Goal: Task Accomplishment & Management: Complete application form

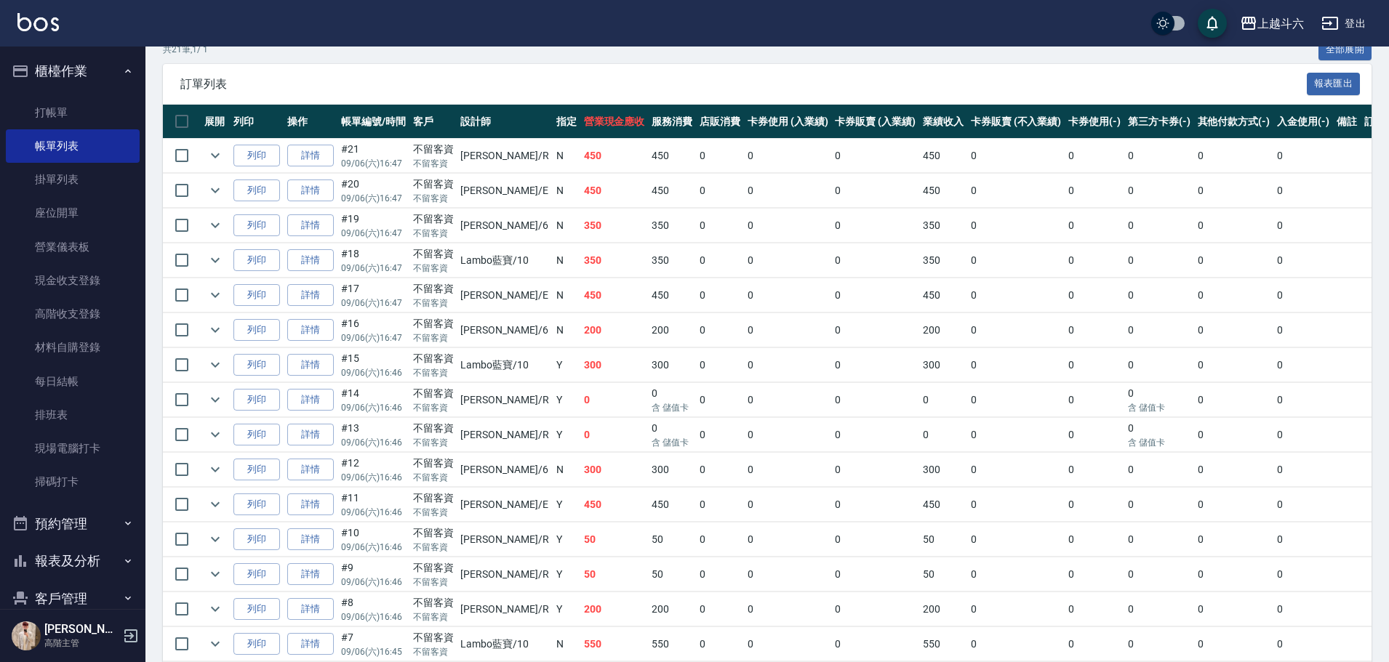
scroll to position [291, 0]
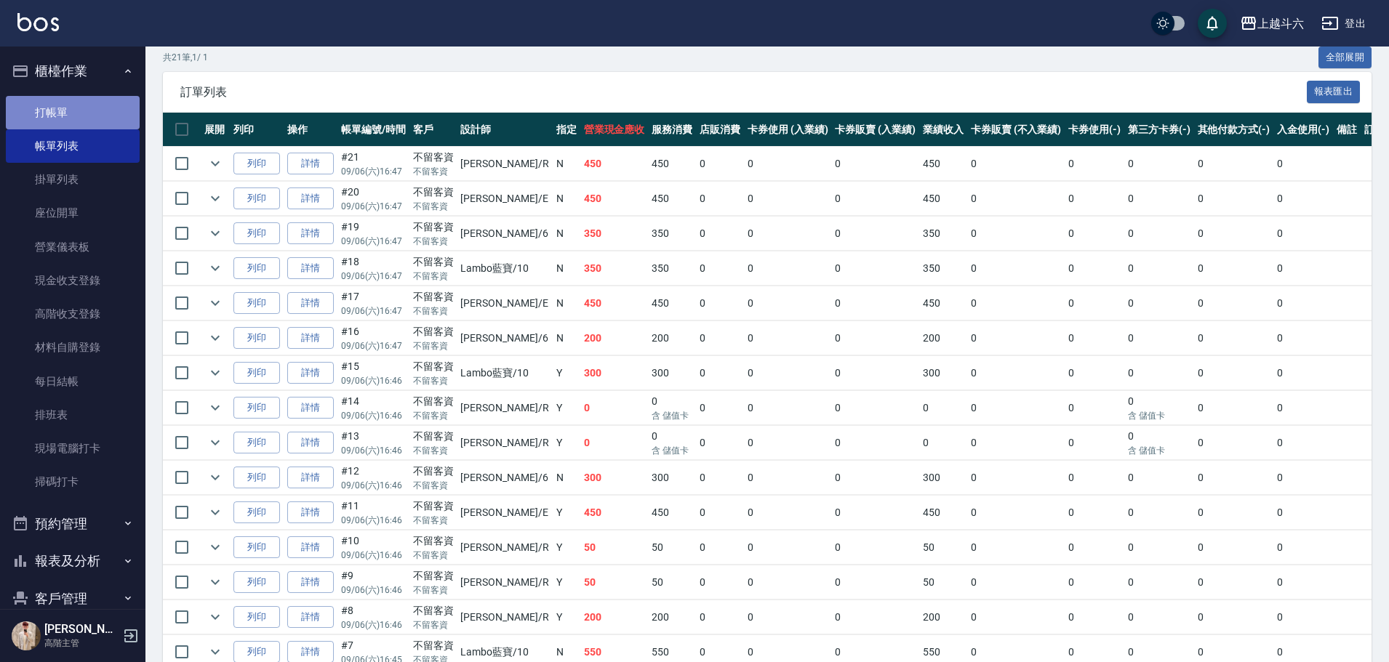
click at [102, 103] on link "打帳單" at bounding box center [73, 112] width 134 height 33
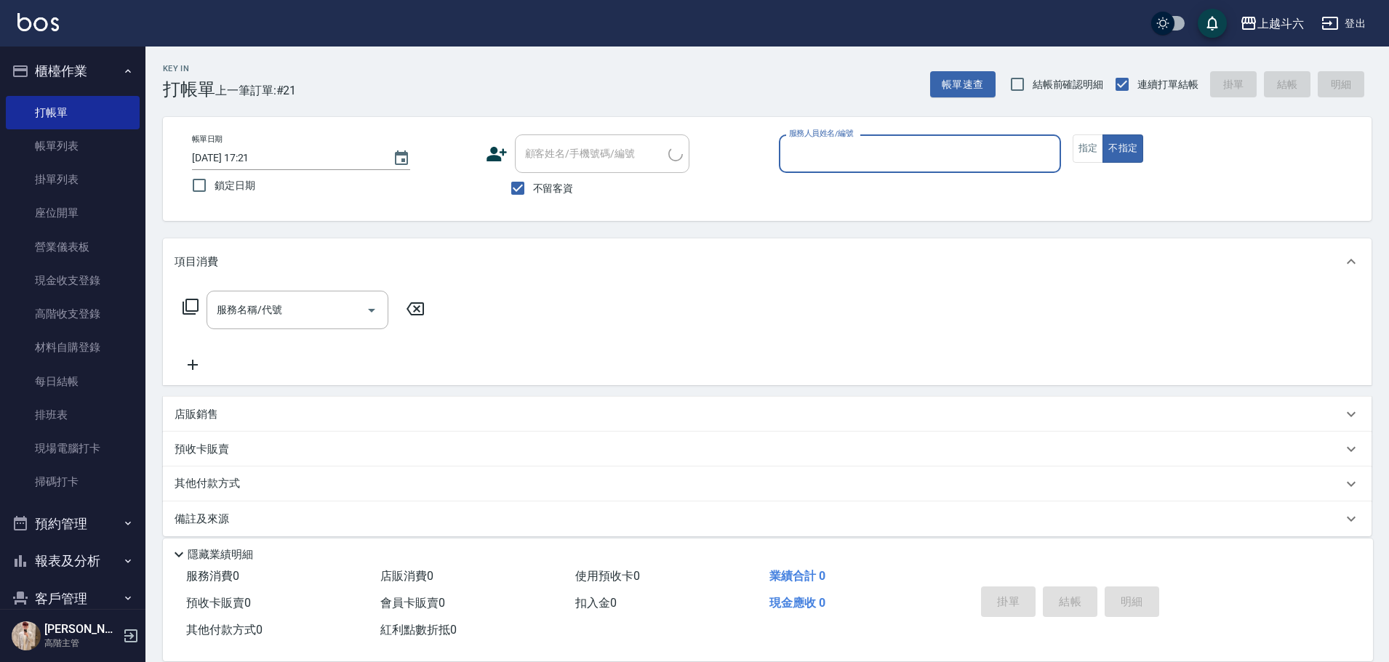
click at [808, 151] on input "服務人員姓名/編號" at bounding box center [919, 153] width 269 height 25
type input "Rebecca瑞瑞-R"
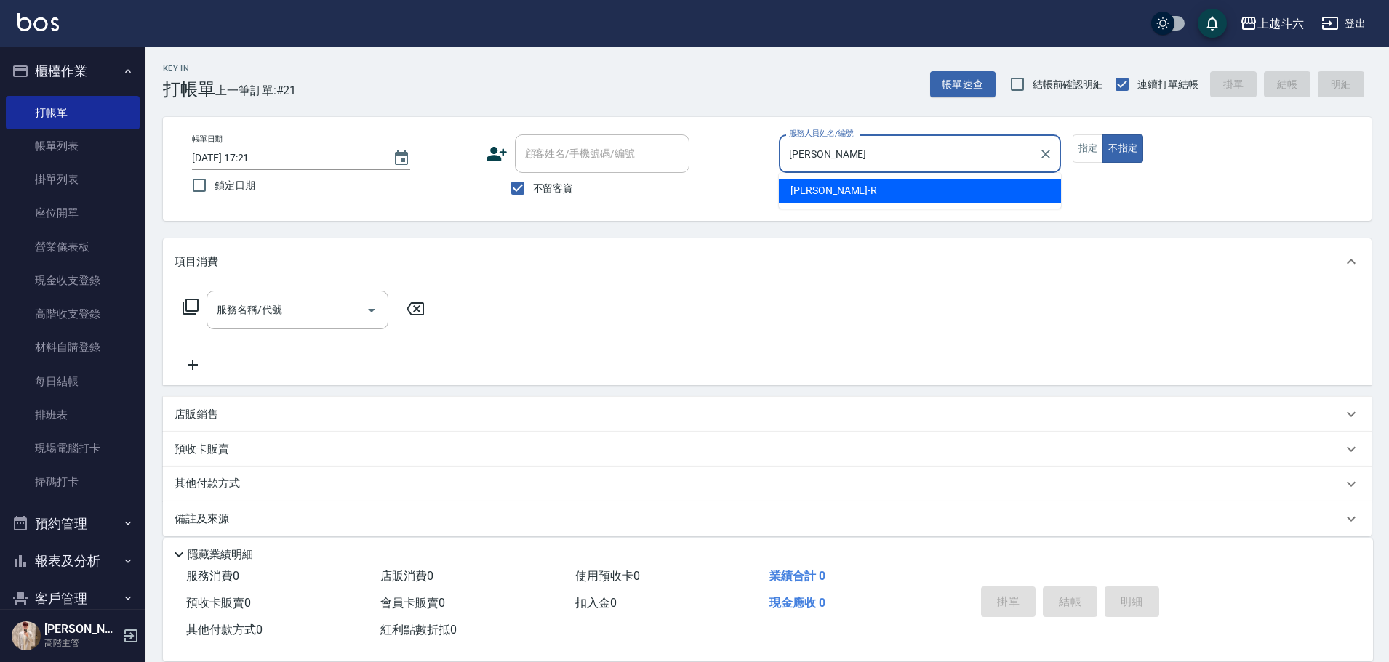
type button "false"
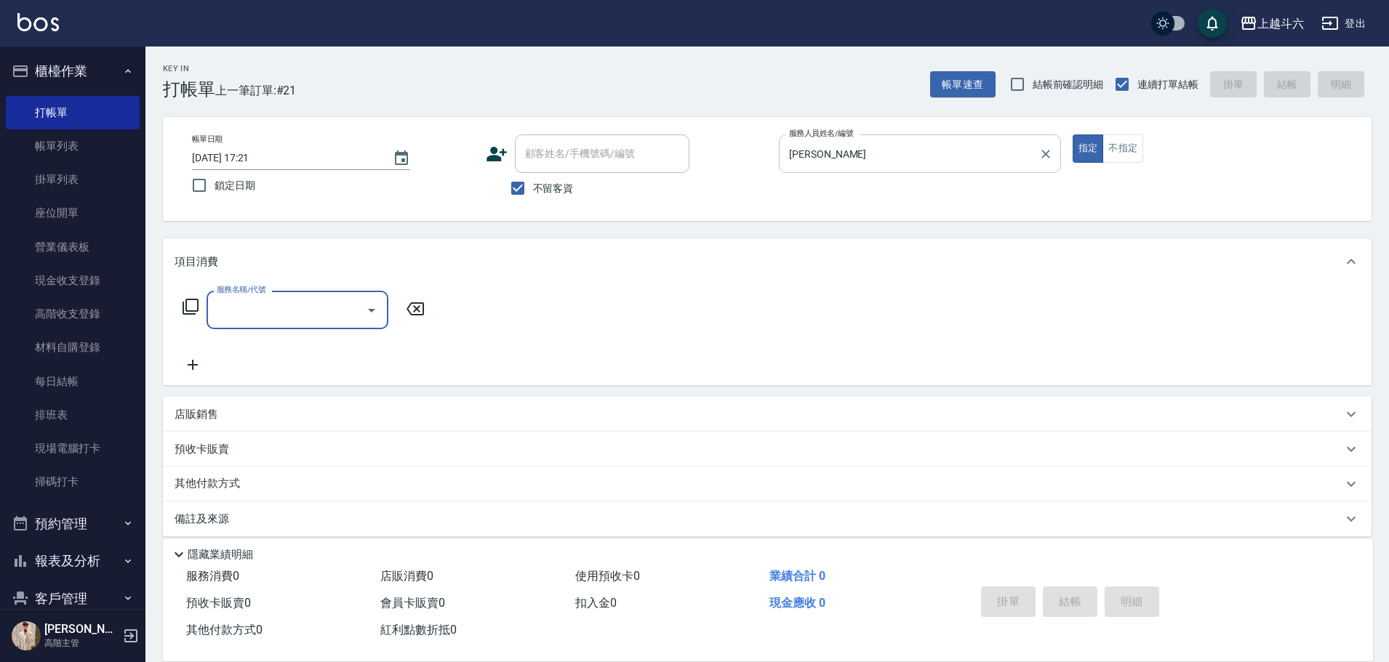
type input "ㄍ"
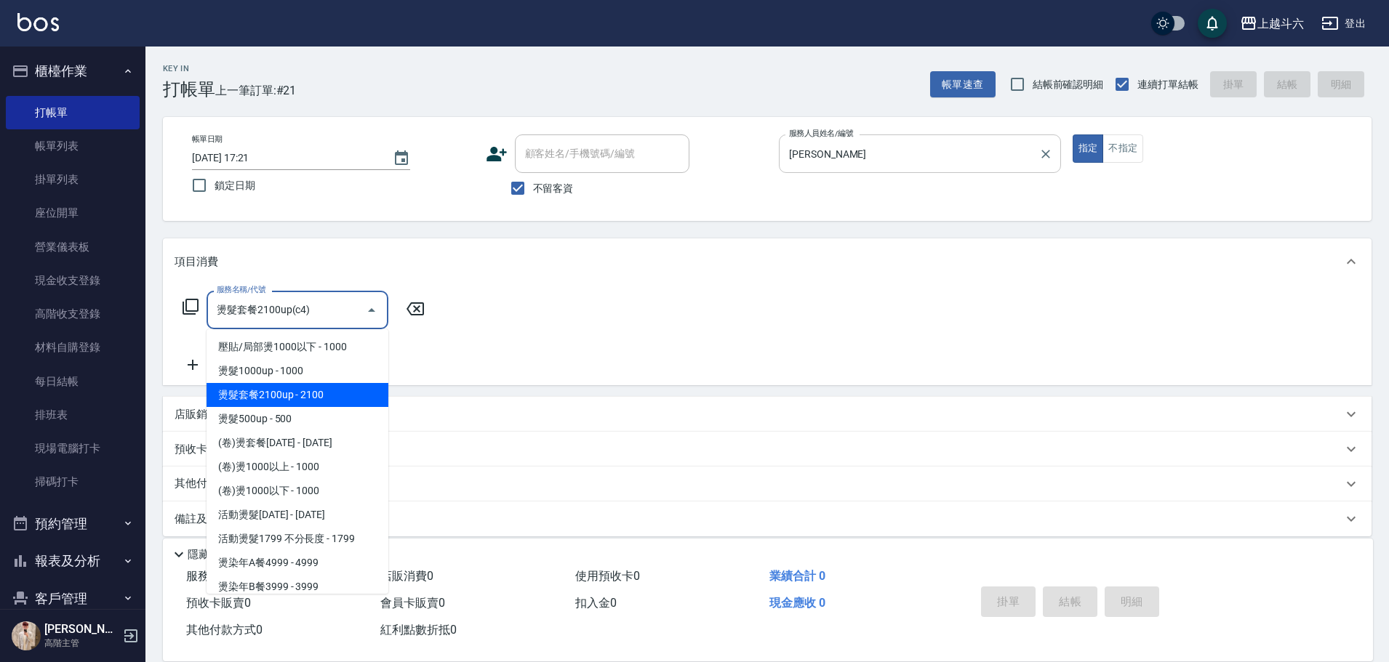
type input "燙髮套餐2100up(c4)"
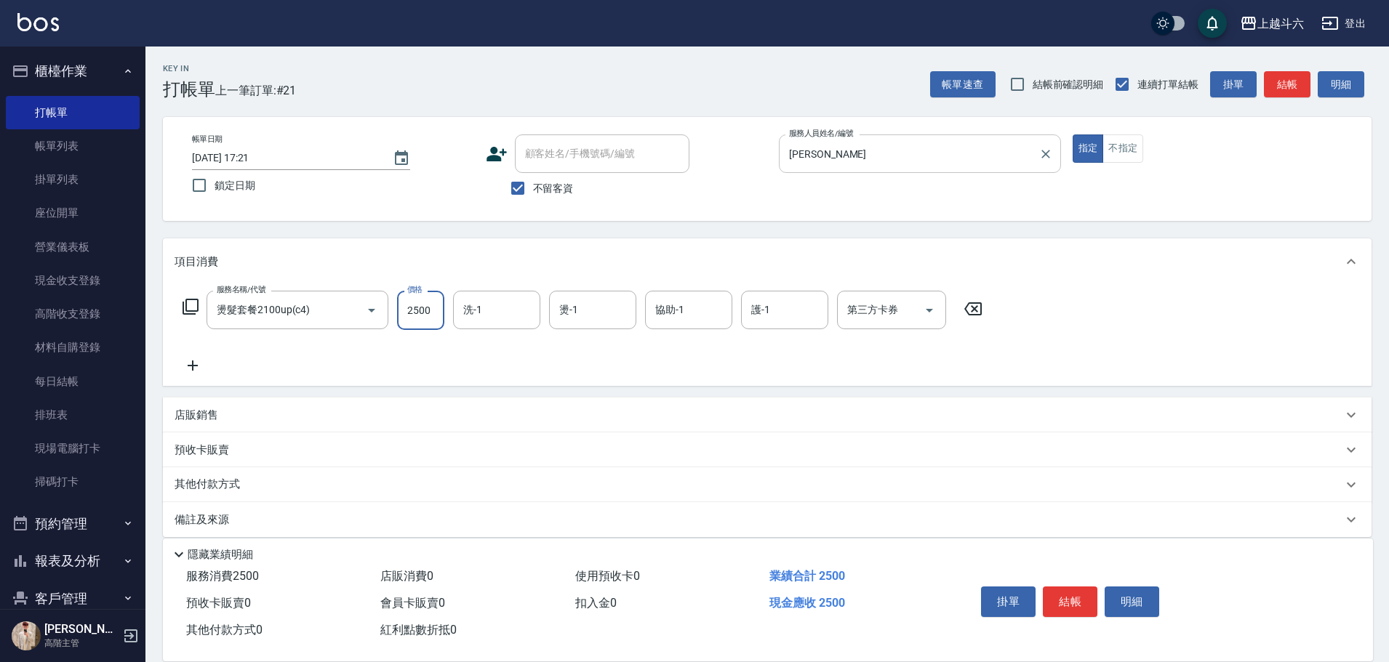
type input "2500"
type input "萱芸-32"
type input "Rebecca瑞瑞-R"
type input "萱芸-32"
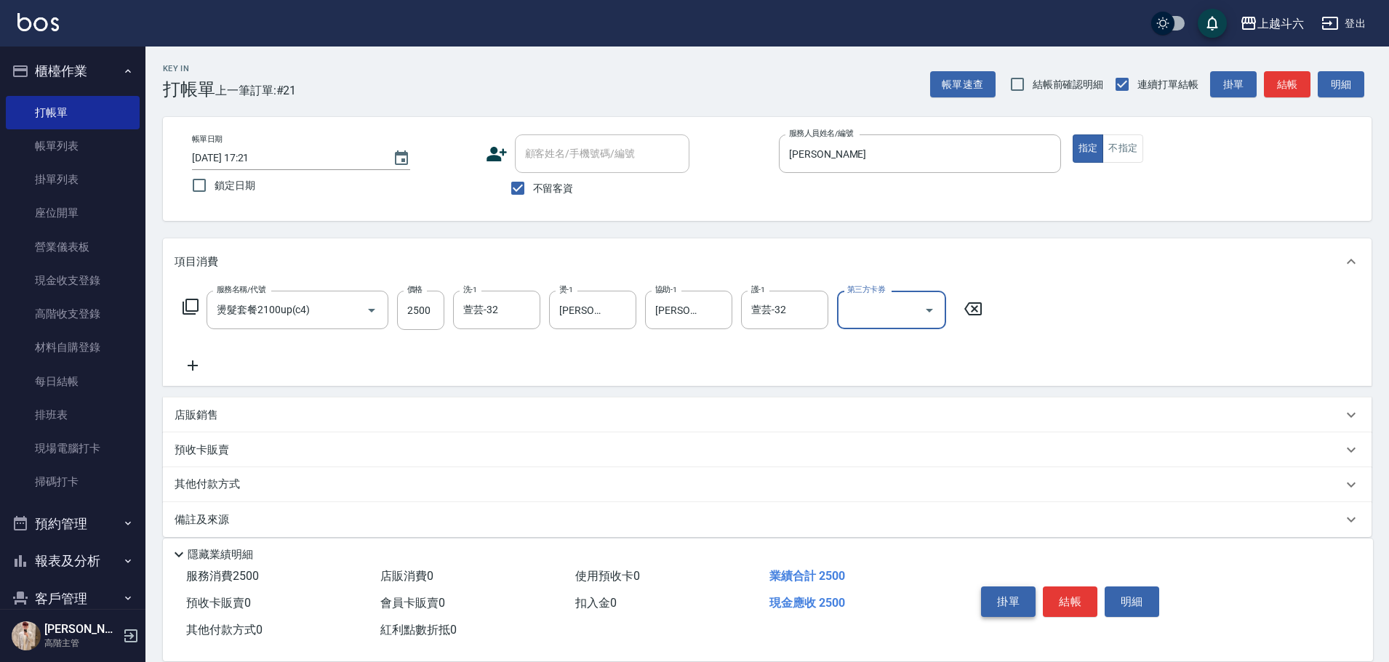
click at [1003, 604] on button "掛單" at bounding box center [1008, 602] width 55 height 31
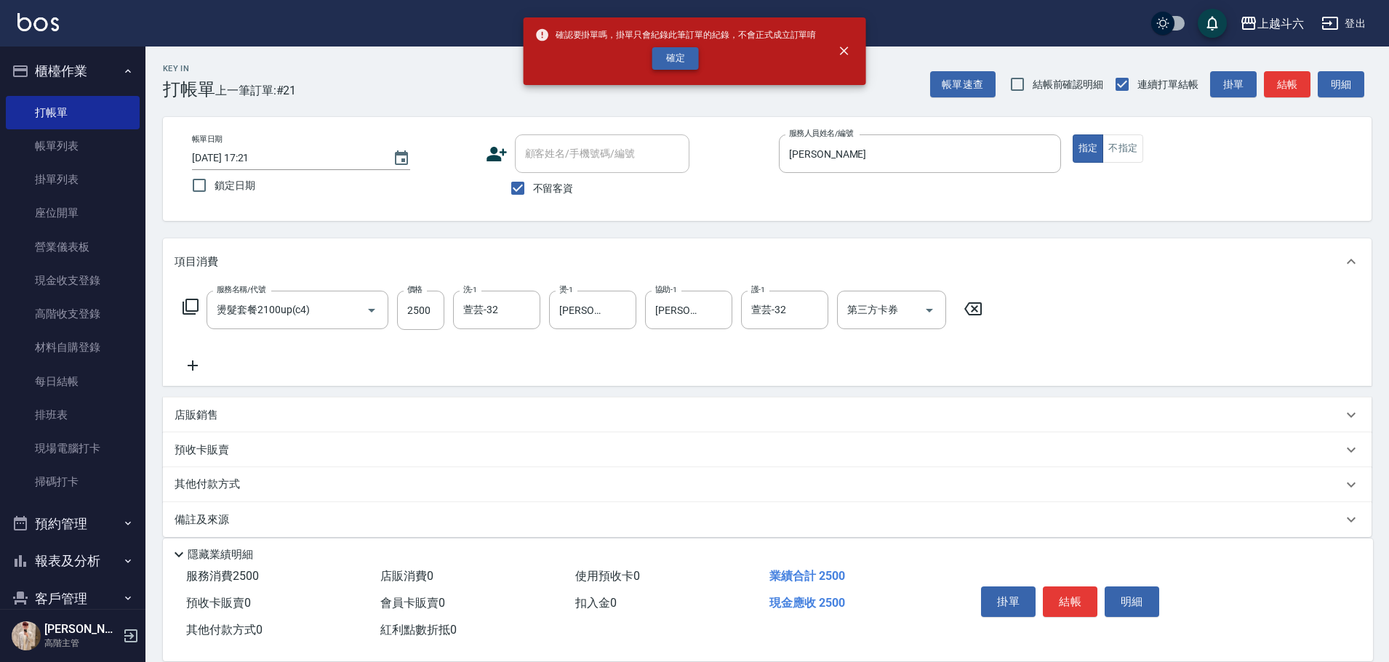
click at [674, 67] on button "確定" at bounding box center [675, 58] width 47 height 23
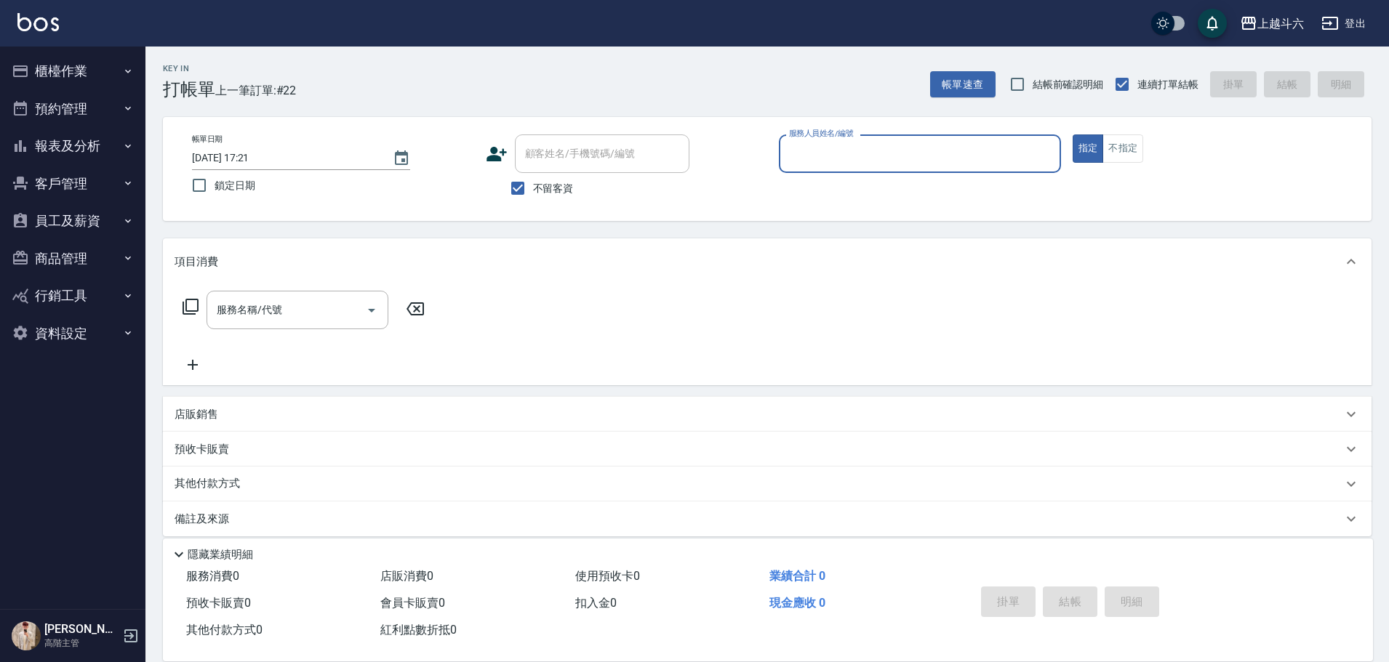
click at [881, 172] on div "服務人員姓名/編號" at bounding box center [920, 154] width 282 height 39
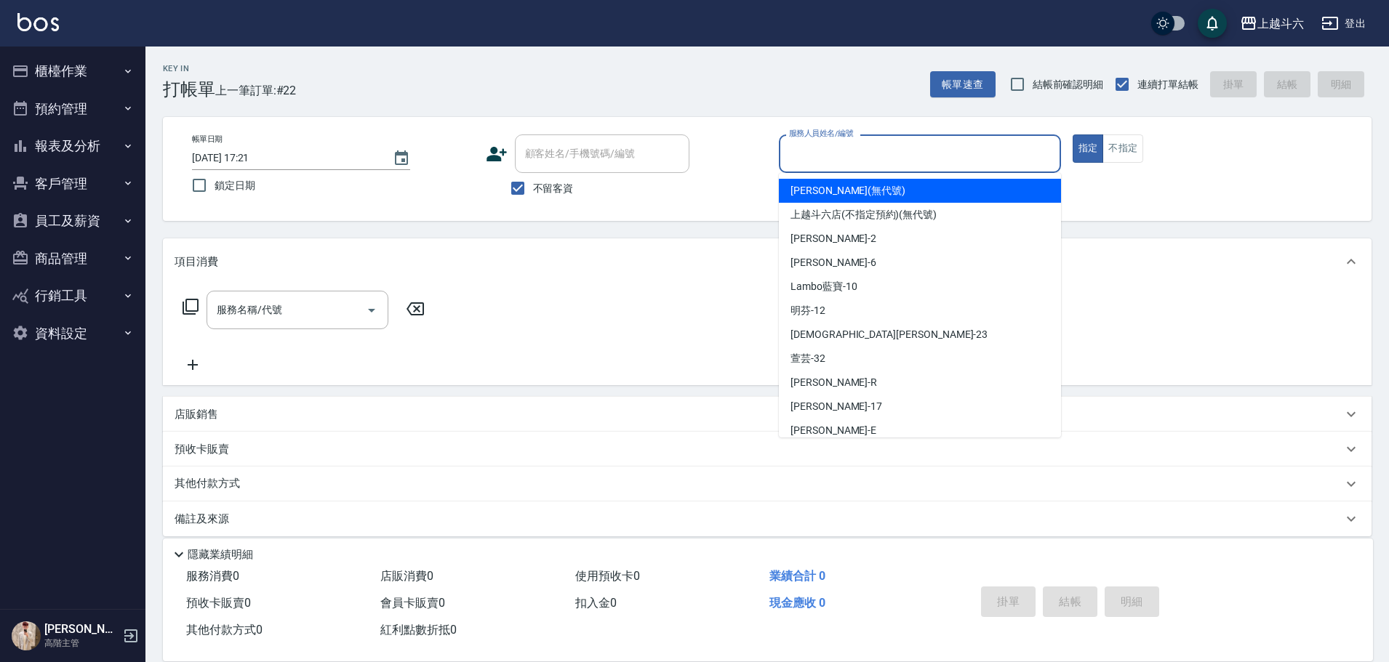
click at [881, 172] on div "服務人員姓名/編號" at bounding box center [920, 154] width 282 height 39
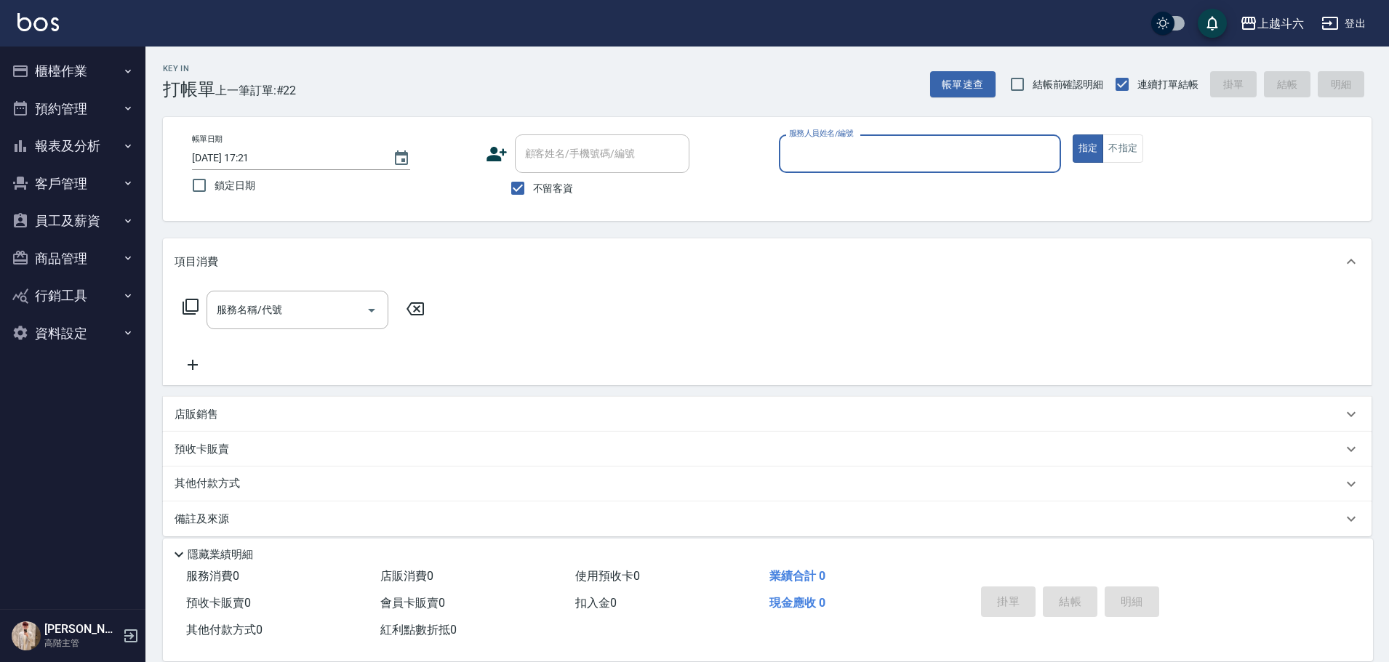
click at [63, 132] on button "報表及分析" at bounding box center [73, 146] width 134 height 38
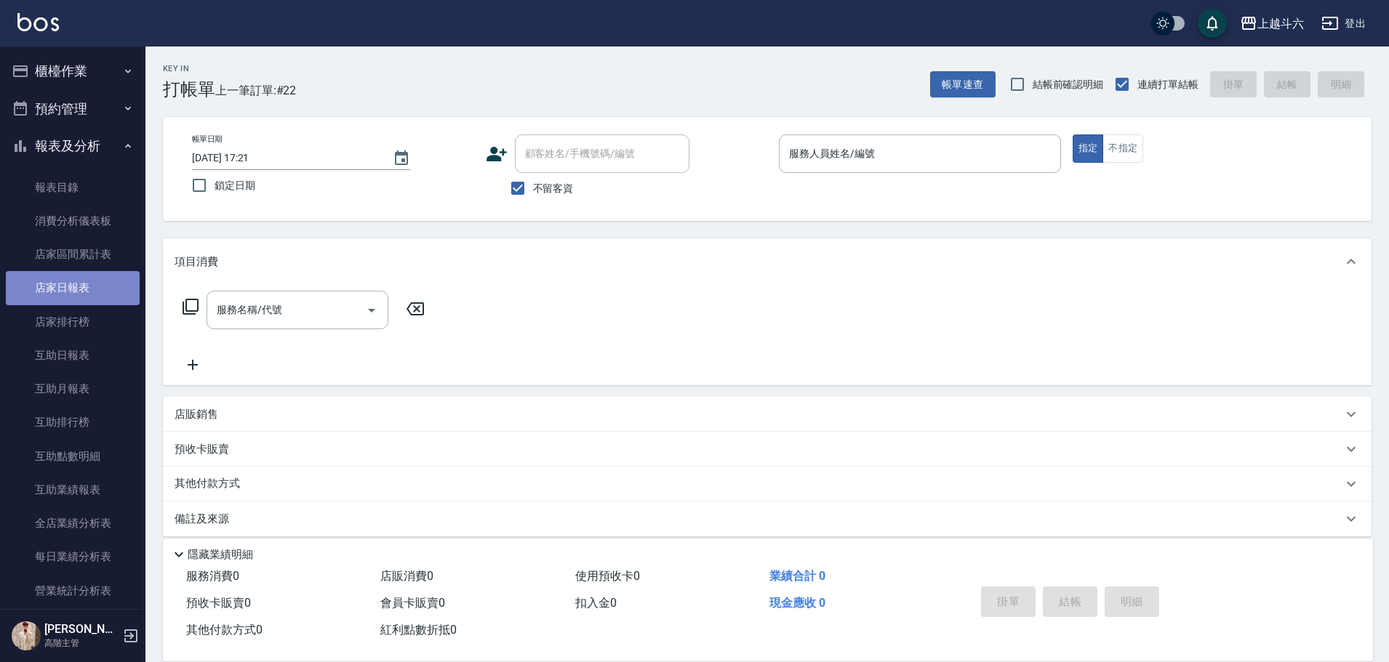
click at [99, 292] on link "店家日報表" at bounding box center [73, 287] width 134 height 33
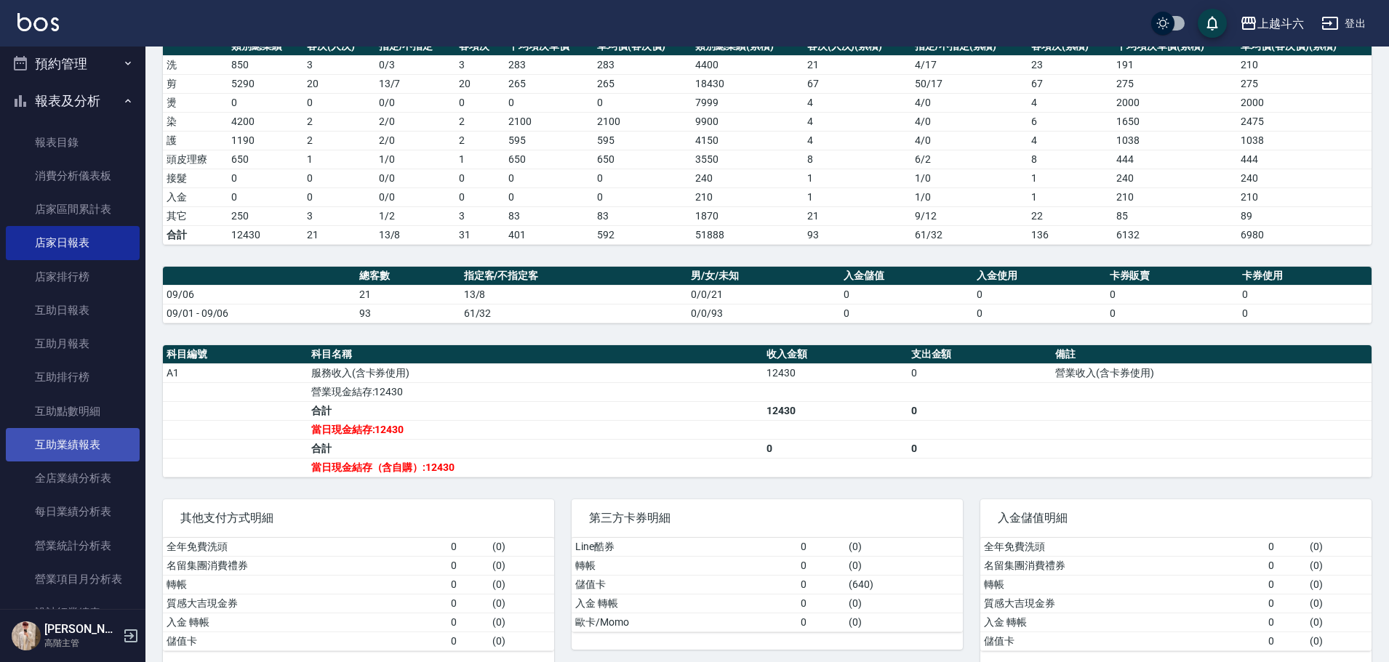
scroll to position [145, 0]
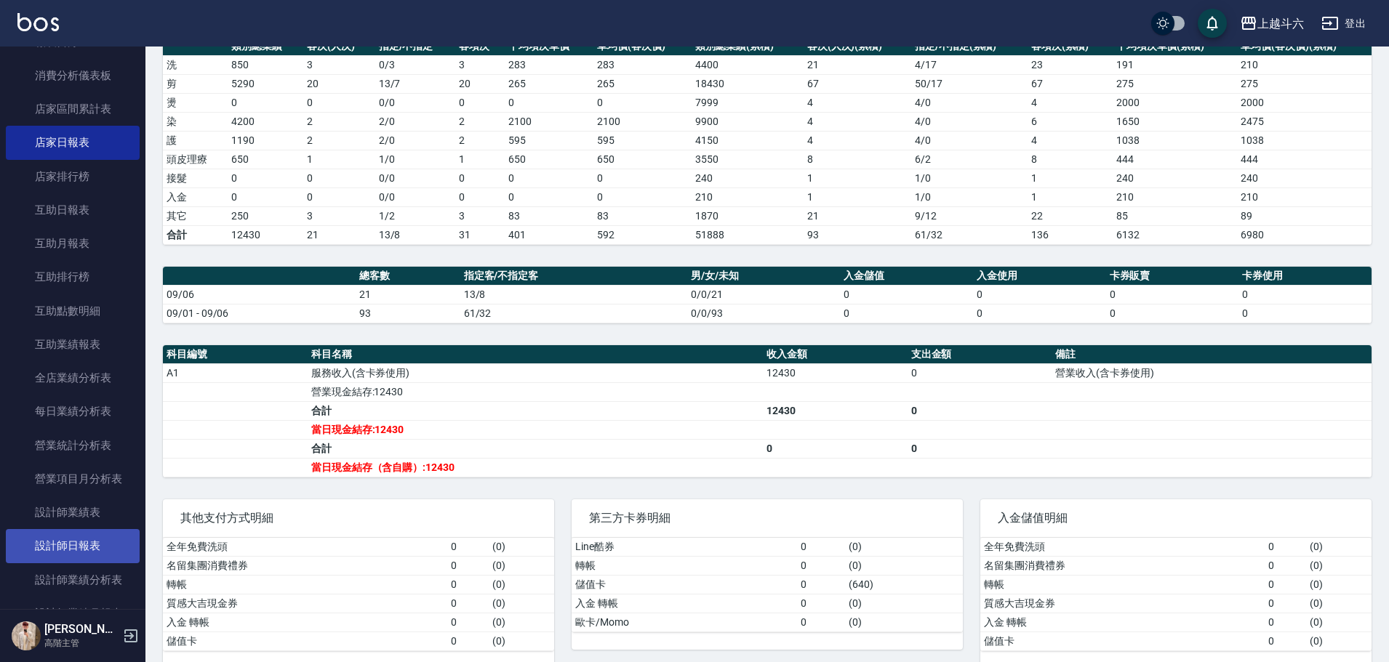
click at [65, 551] on link "設計師日報表" at bounding box center [73, 545] width 134 height 33
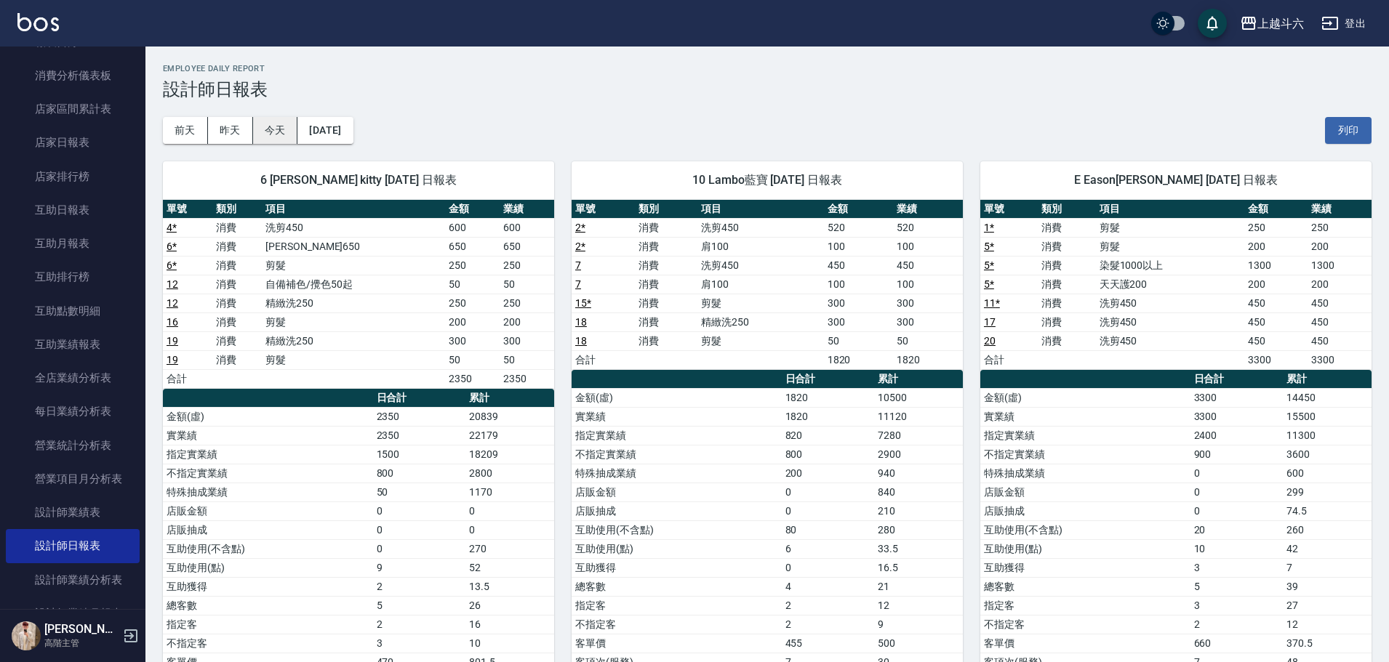
click at [281, 135] on button "今天" at bounding box center [275, 130] width 45 height 27
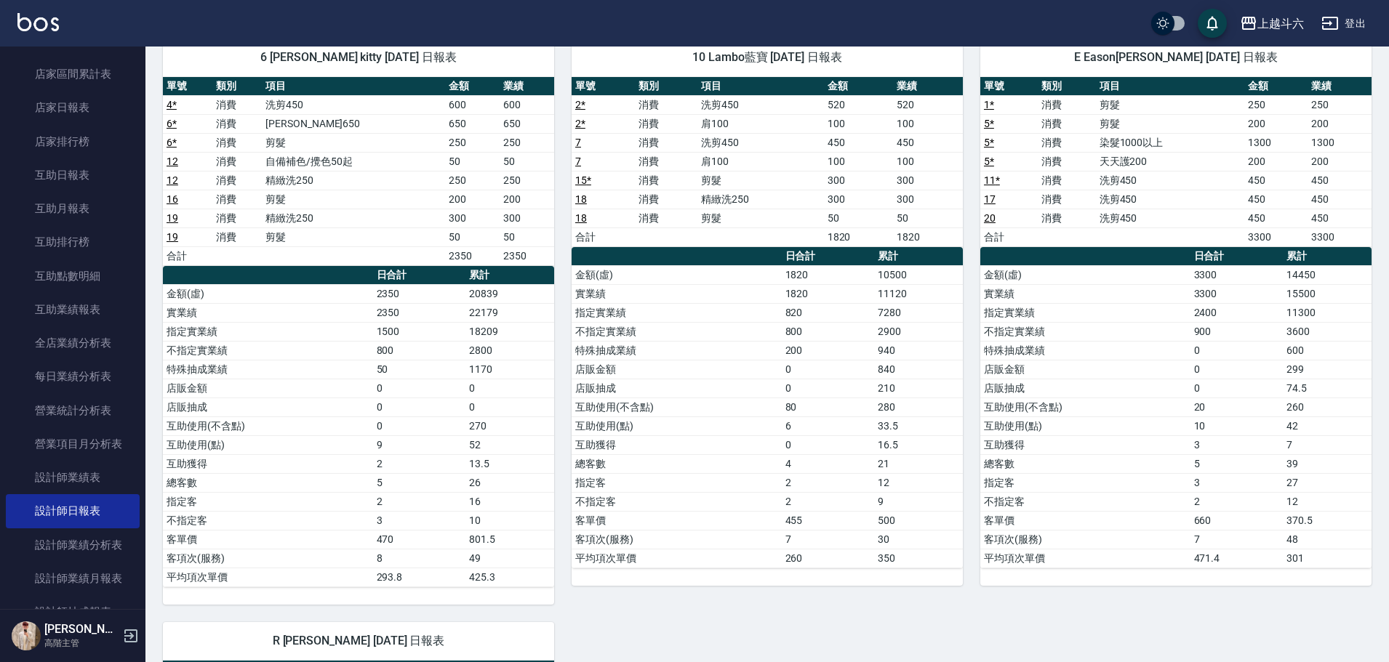
scroll to position [364, 0]
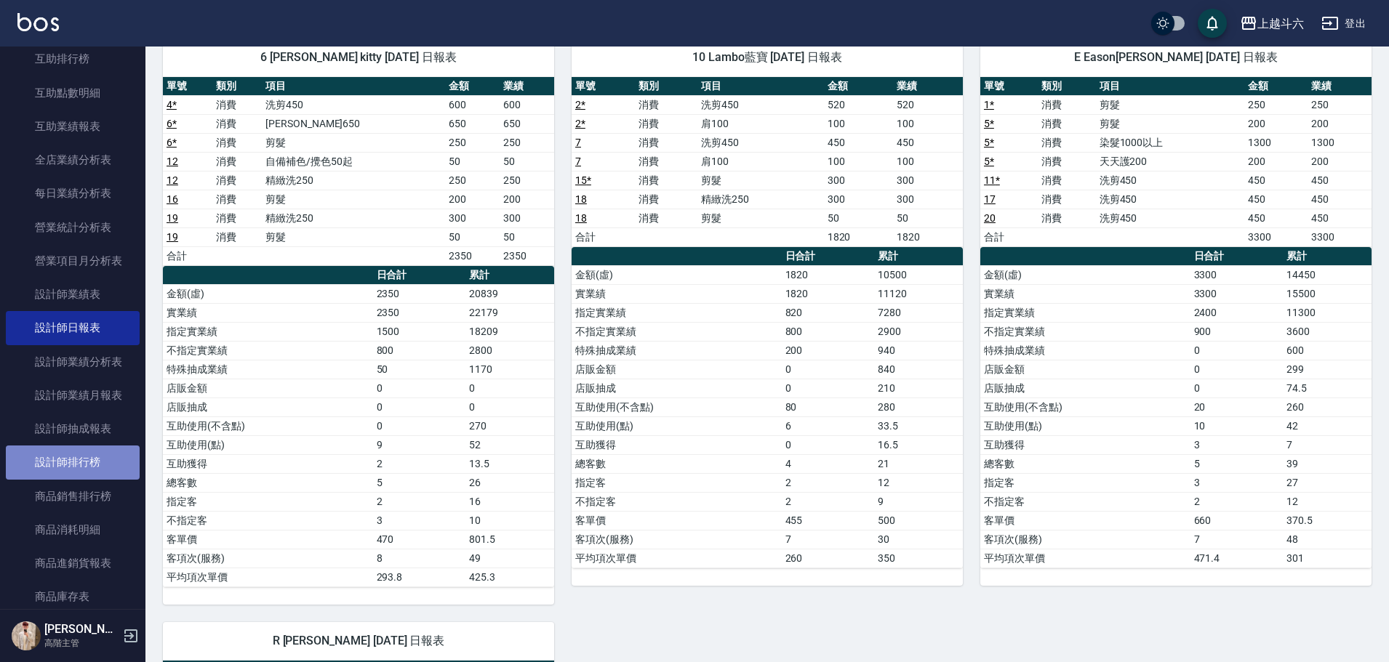
click at [98, 461] on link "設計師排行榜" at bounding box center [73, 462] width 134 height 33
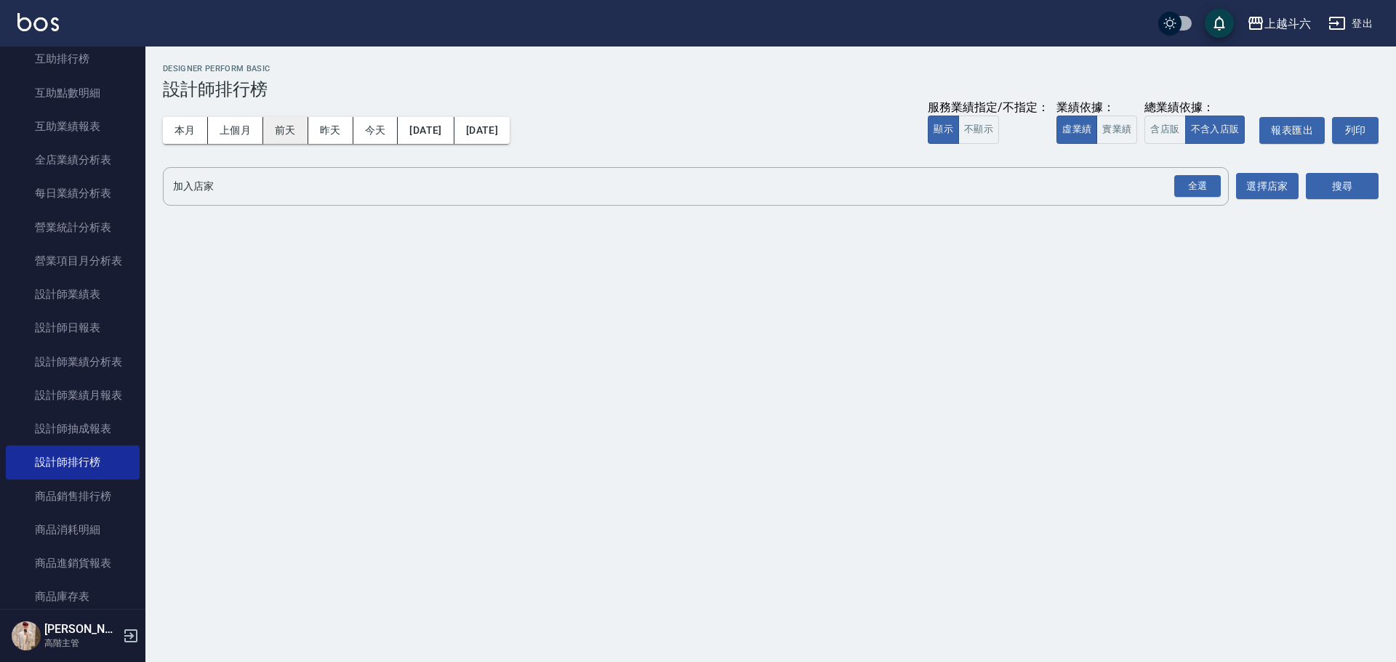
drag, startPoint x: 174, startPoint y: 128, endPoint x: 289, endPoint y: 129, distance: 115.6
click at [178, 129] on button "本月" at bounding box center [185, 130] width 45 height 27
drag, startPoint x: 1118, startPoint y: 133, endPoint x: 1198, endPoint y: 176, distance: 91.4
click at [1119, 134] on button "實業績" at bounding box center [1117, 130] width 41 height 28
drag, startPoint x: 1206, startPoint y: 180, endPoint x: 1230, endPoint y: 183, distance: 23.4
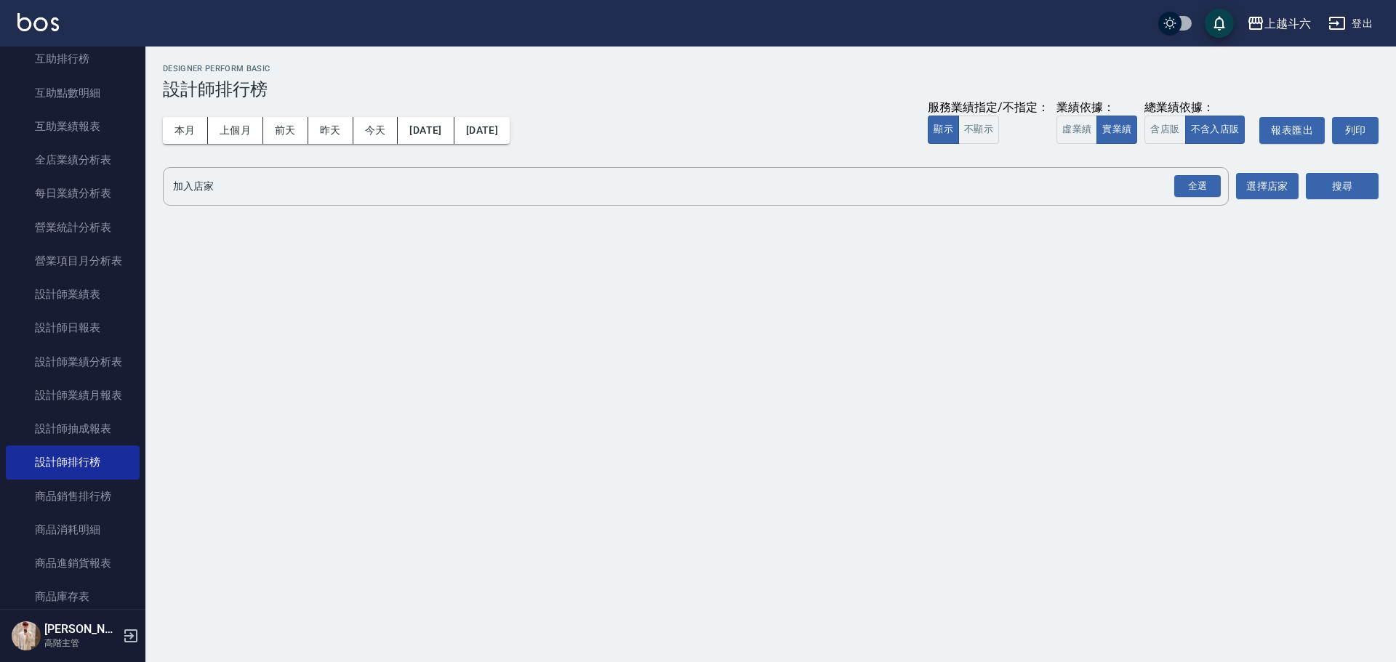
click at [1209, 180] on div "全選" at bounding box center [1197, 186] width 47 height 23
click at [1341, 196] on button "搜尋" at bounding box center [1342, 187] width 73 height 27
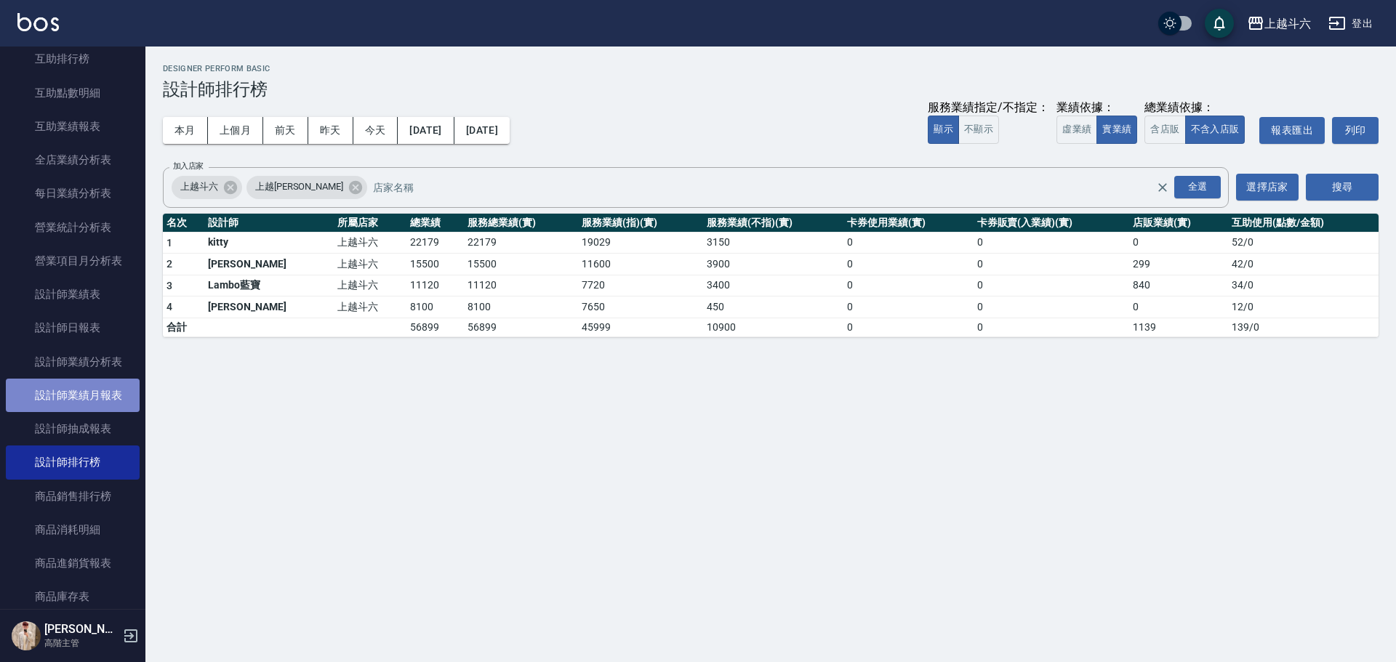
click at [109, 403] on link "設計師業績月報表" at bounding box center [73, 395] width 134 height 33
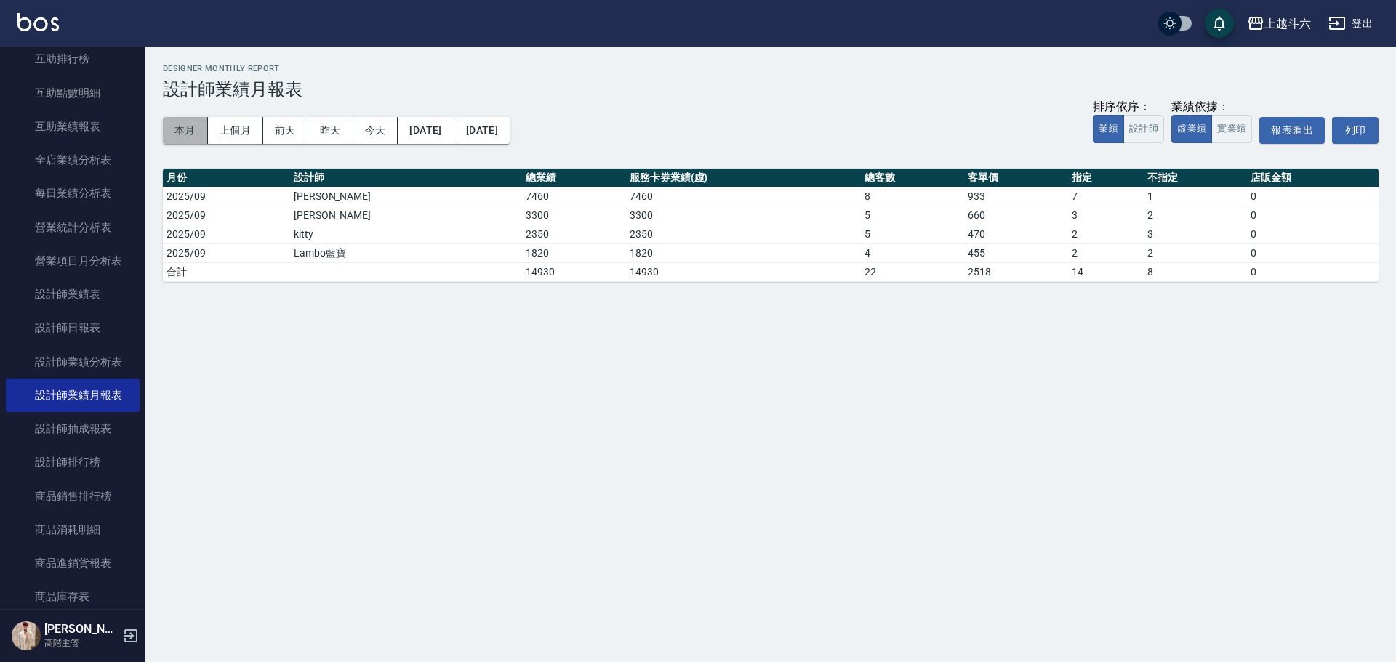
drag, startPoint x: 196, startPoint y: 138, endPoint x: 1083, endPoint y: 145, distance: 886.4
click at [198, 136] on button "本月" at bounding box center [185, 130] width 45 height 27
click at [1251, 132] on button "實業績" at bounding box center [1231, 129] width 41 height 28
click at [1157, 124] on button "設計師" at bounding box center [1143, 129] width 41 height 28
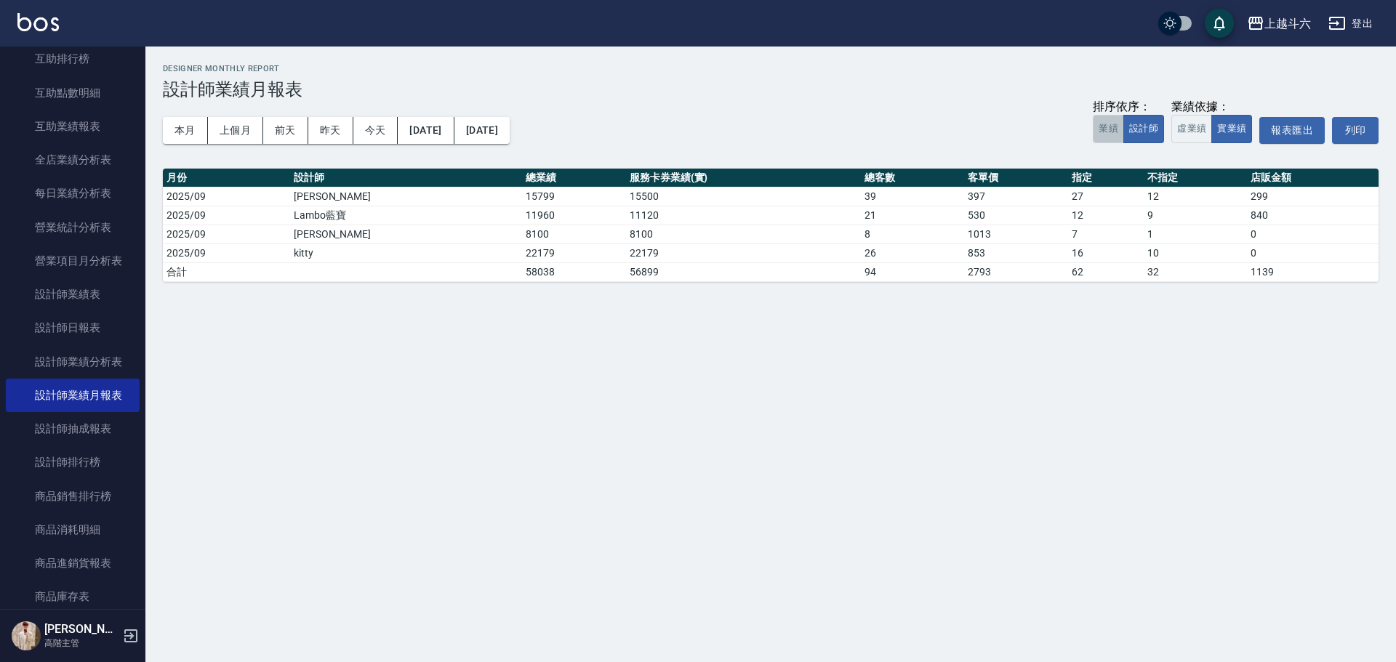
click at [1118, 124] on button "業績" at bounding box center [1108, 129] width 31 height 28
click at [231, 132] on button "上個月" at bounding box center [235, 130] width 55 height 27
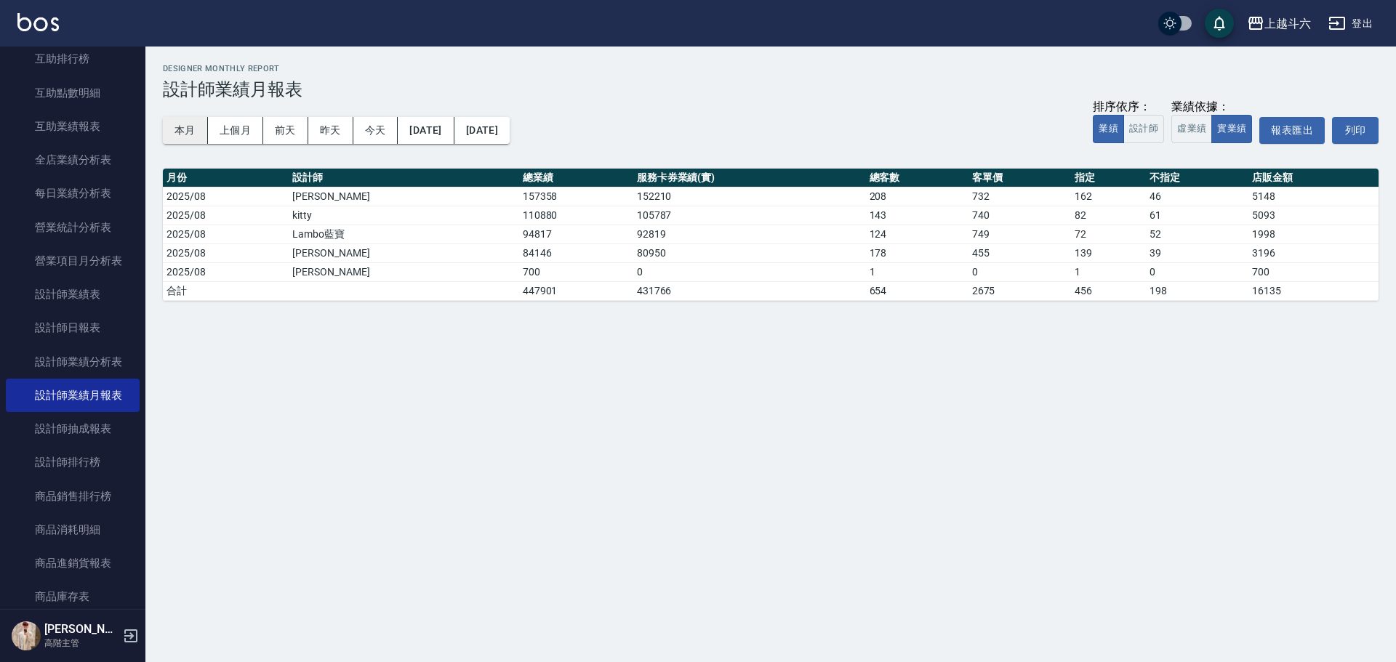
click at [175, 123] on button "本月" at bounding box center [185, 130] width 45 height 27
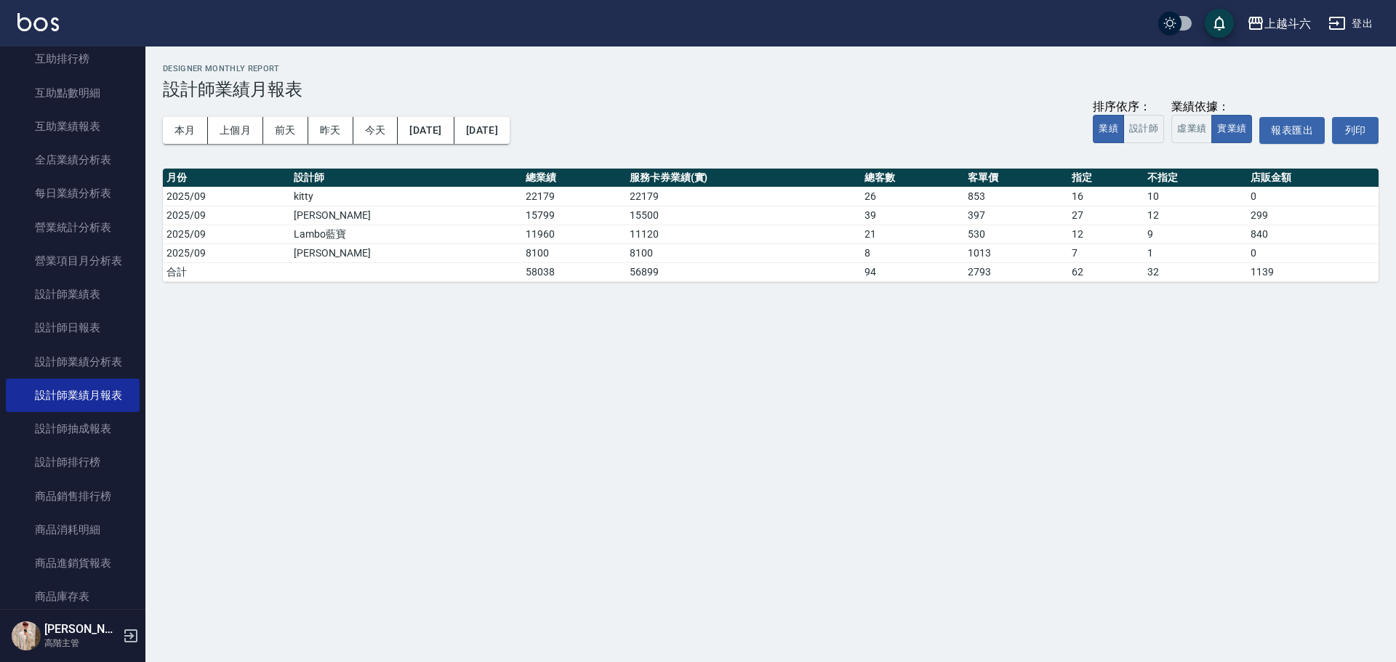
click at [19, 17] on img at bounding box center [37, 22] width 41 height 18
